Goal: Information Seeking & Learning: Learn about a topic

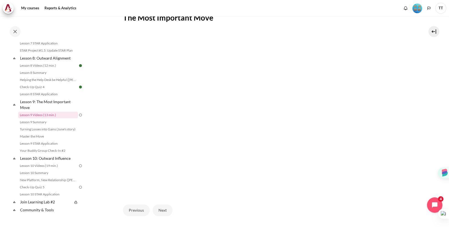
scroll to position [165, 0]
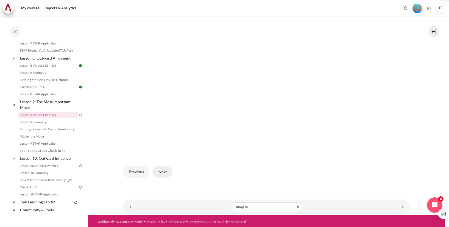
click at [167, 170] on button "Next" at bounding box center [163, 172] width 20 height 12
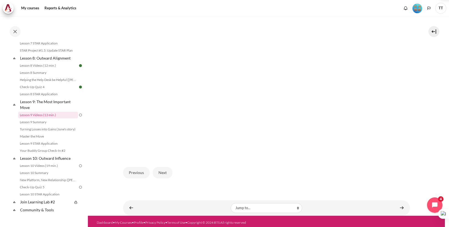
scroll to position [165, 0]
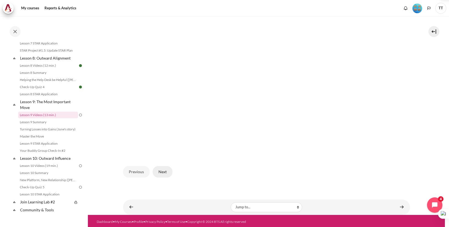
drag, startPoint x: 159, startPoint y: 167, endPoint x: 162, endPoint y: 168, distance: 3.7
click at [159, 167] on button "Next" at bounding box center [163, 172] width 20 height 12
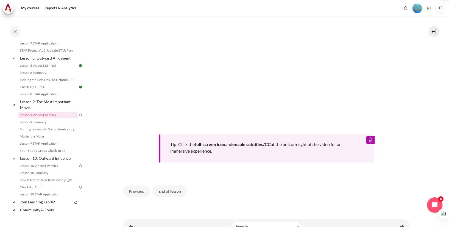
scroll to position [239, 0]
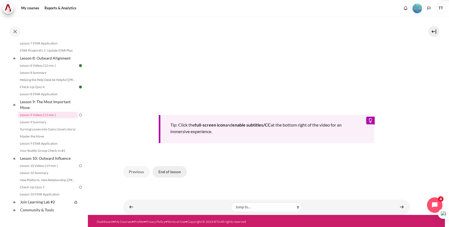
click at [166, 168] on button "End of lesson" at bounding box center [170, 172] width 34 height 12
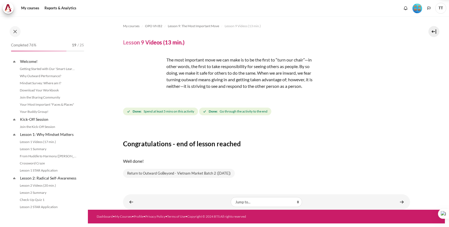
scroll to position [408, 0]
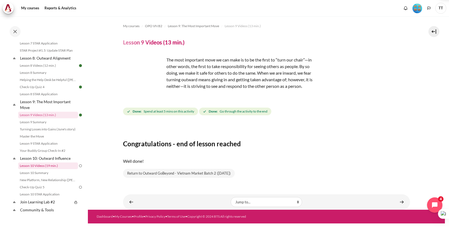
click at [49, 169] on link "Lesson 10 Videos (19 min.)" at bounding box center [48, 165] width 60 height 7
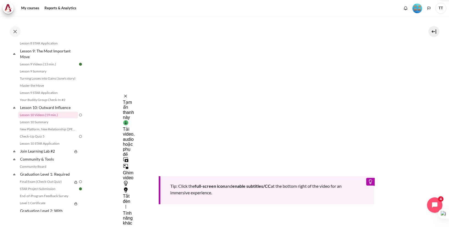
scroll to position [222, 0]
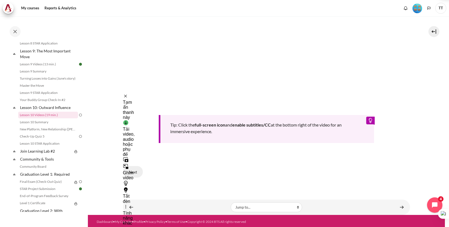
drag, startPoint x: 134, startPoint y: 168, endPoint x: 138, endPoint y: 170, distance: 4.9
click at [133, 168] on button "Next" at bounding box center [133, 172] width 20 height 12
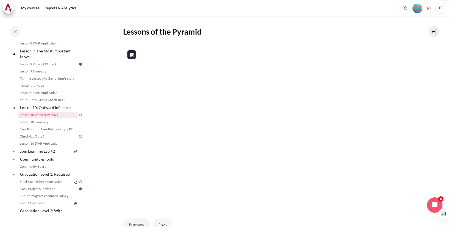
scroll to position [107, 0]
click at [167, 219] on button "Next" at bounding box center [163, 224] width 20 height 12
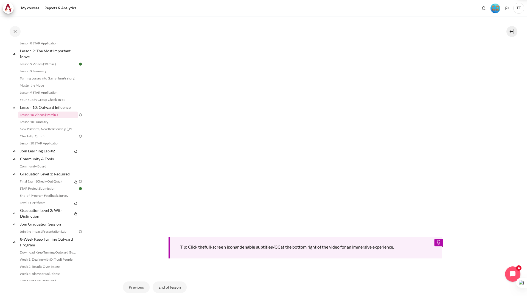
scroll to position [447, 0]
